Goal: Information Seeking & Learning: Learn about a topic

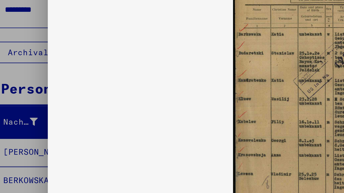
scroll to position [82, 0]
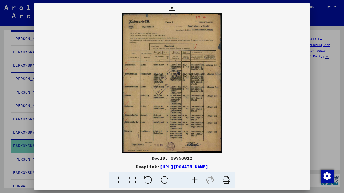
click at [175, 8] on icon at bounding box center [172, 8] width 6 height 6
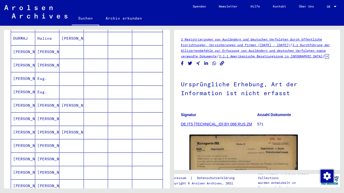
scroll to position [252, 0]
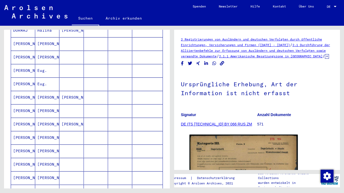
click at [42, 92] on mat-cell "[PERSON_NAME]" at bounding box center [47, 97] width 24 height 13
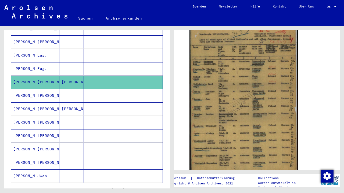
scroll to position [270, 0]
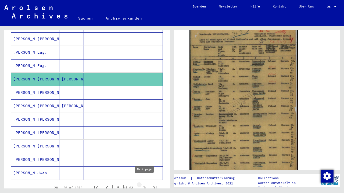
click at [145, 187] on icon "Next page" at bounding box center [145, 189] width 2 height 4
type input "*"
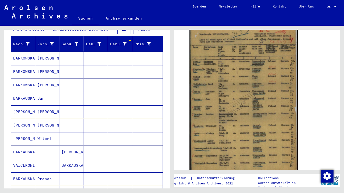
scroll to position [70, 0]
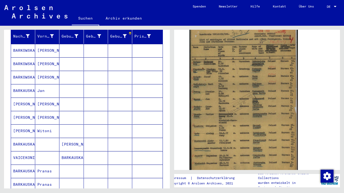
click at [40, 87] on mat-cell "Jan" at bounding box center [47, 90] width 24 height 13
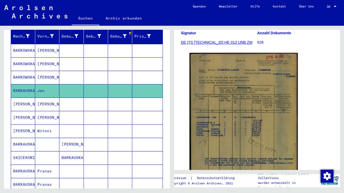
scroll to position [83, 0]
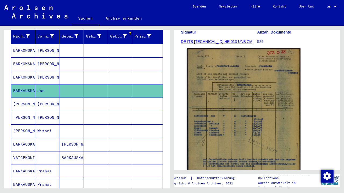
click at [228, 119] on img at bounding box center [244, 126] width 114 height 157
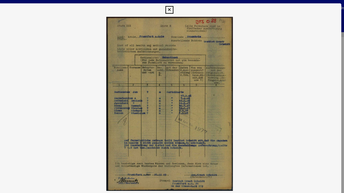
scroll to position [0, 0]
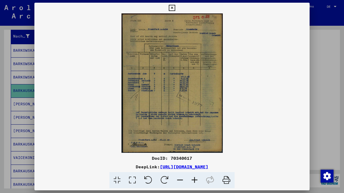
click at [175, 7] on icon at bounding box center [172, 8] width 6 height 6
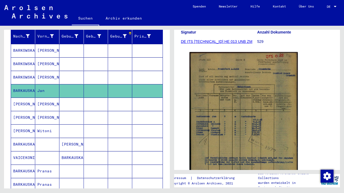
click at [27, 98] on mat-cell "[PERSON_NAME]" at bounding box center [23, 104] width 24 height 13
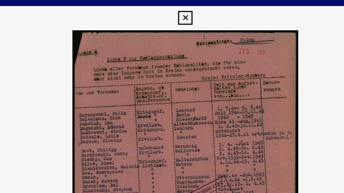
drag, startPoint x: 98, startPoint y: 34, endPoint x: 108, endPoint y: 34, distance: 10.0
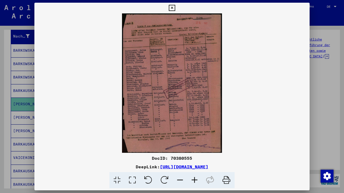
click at [175, 10] on icon at bounding box center [172, 8] width 6 height 6
